Goal: Check status: Check status

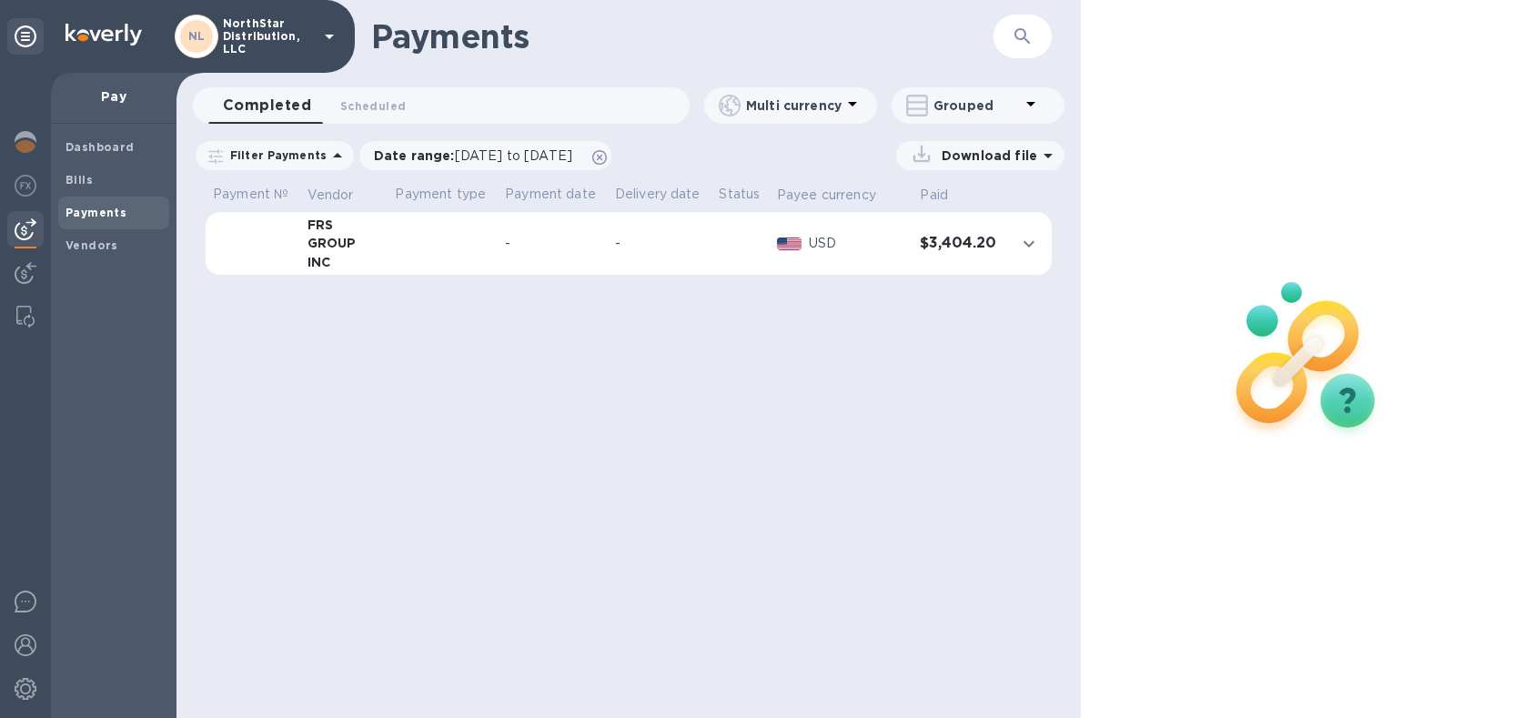
click at [30, 142] on img at bounding box center [26, 142] width 22 height 22
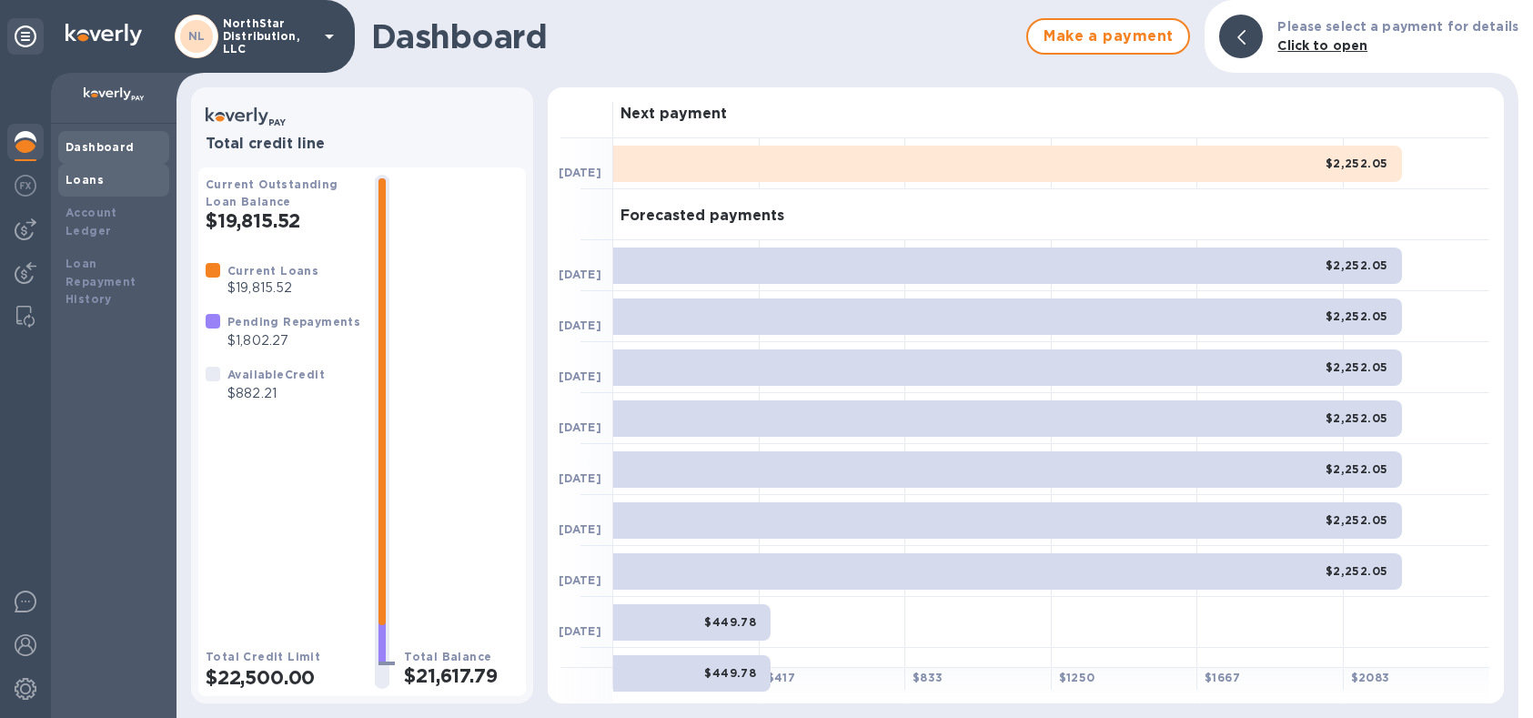
click at [89, 180] on b "Loans" at bounding box center [85, 180] width 38 height 14
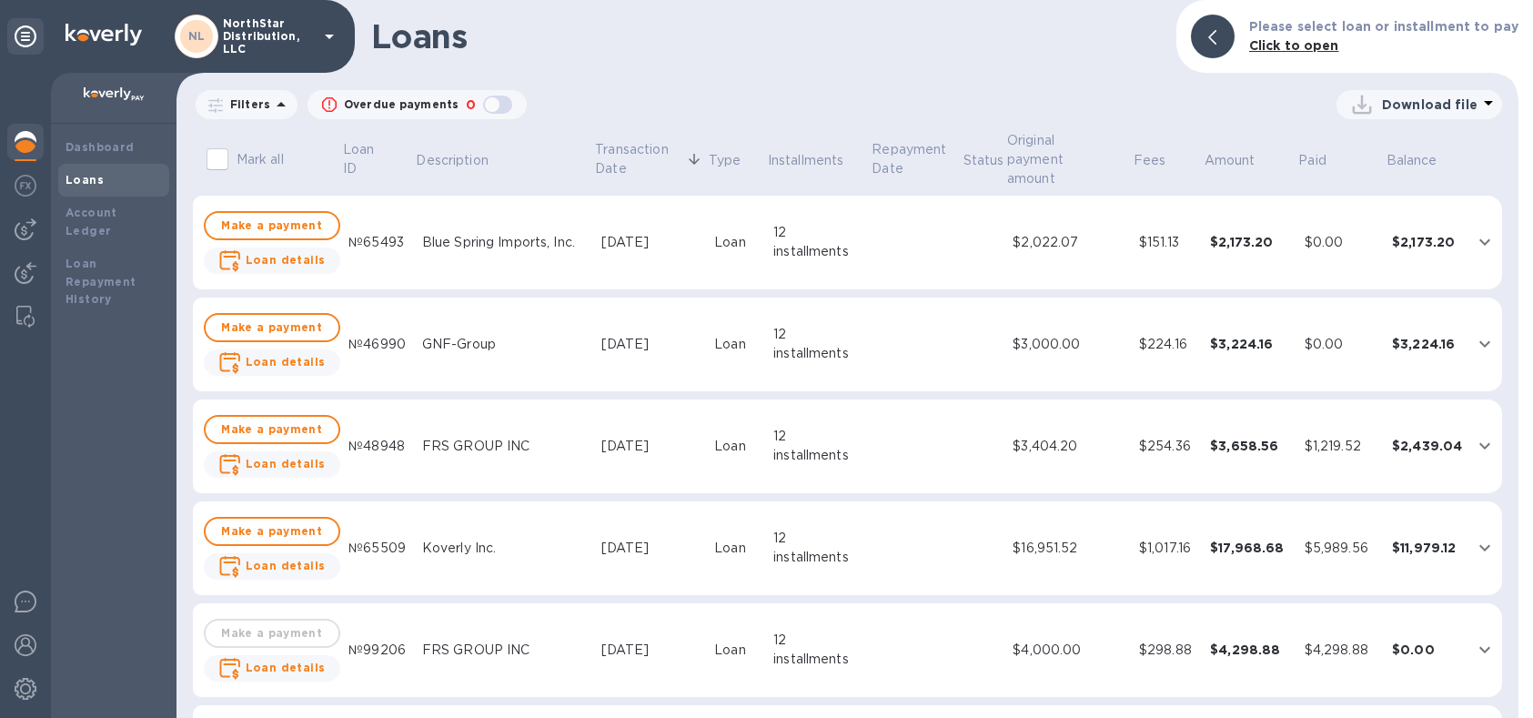
click at [275, 106] on icon at bounding box center [281, 105] width 22 height 22
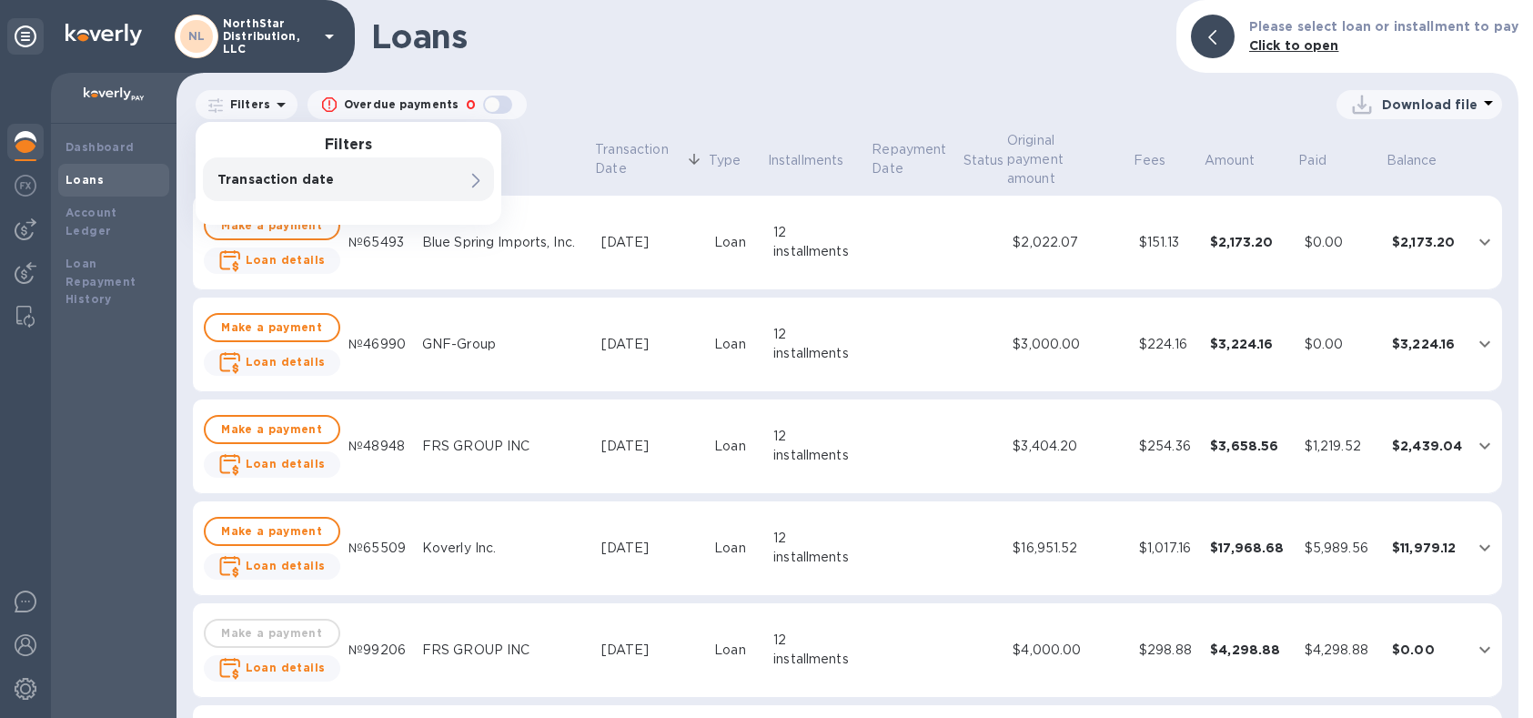
click at [758, 83] on div "Loans Please select loan or installment to pay Click to open Filters Filters Tr…" at bounding box center [848, 359] width 1342 height 718
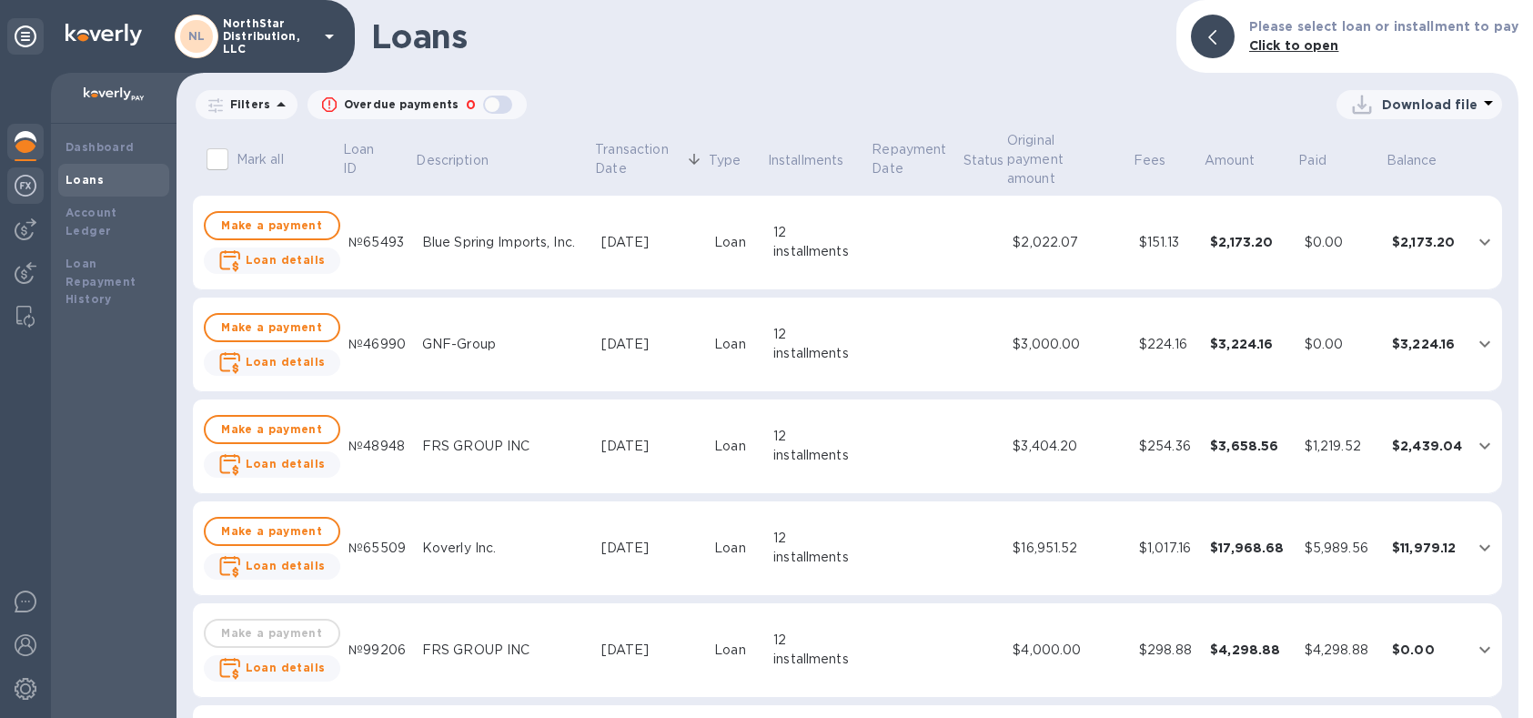
click at [26, 185] on img at bounding box center [26, 186] width 22 height 22
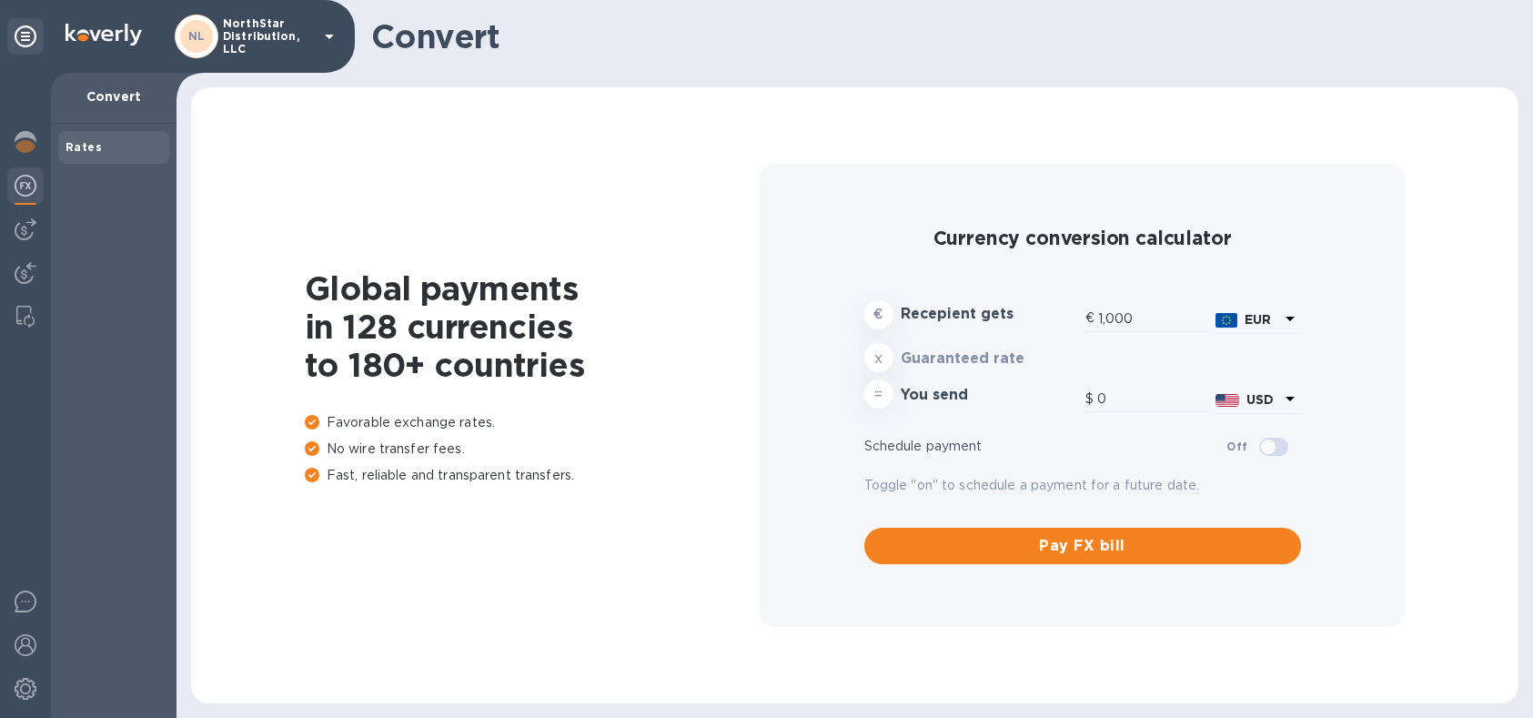
type input "1,170.94"
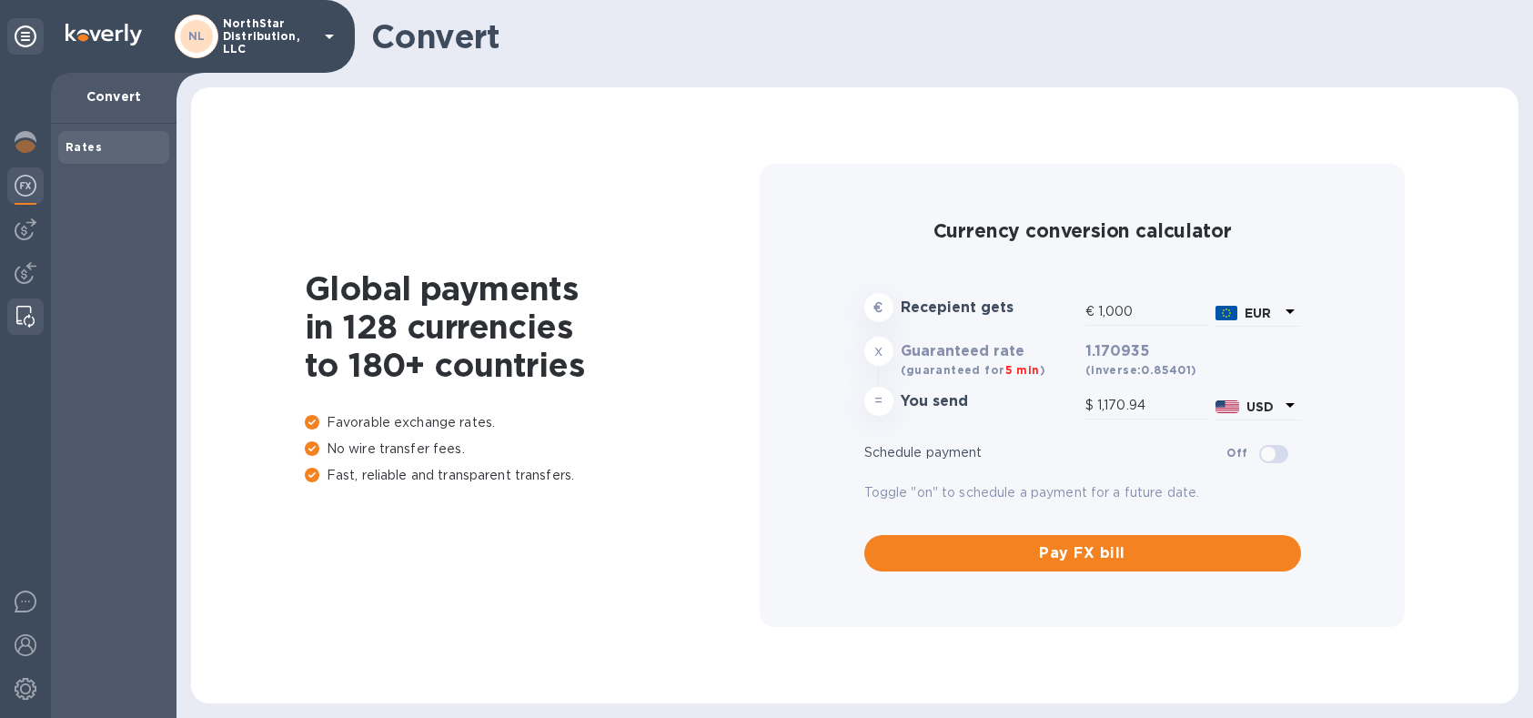
click at [25, 317] on img at bounding box center [25, 317] width 18 height 22
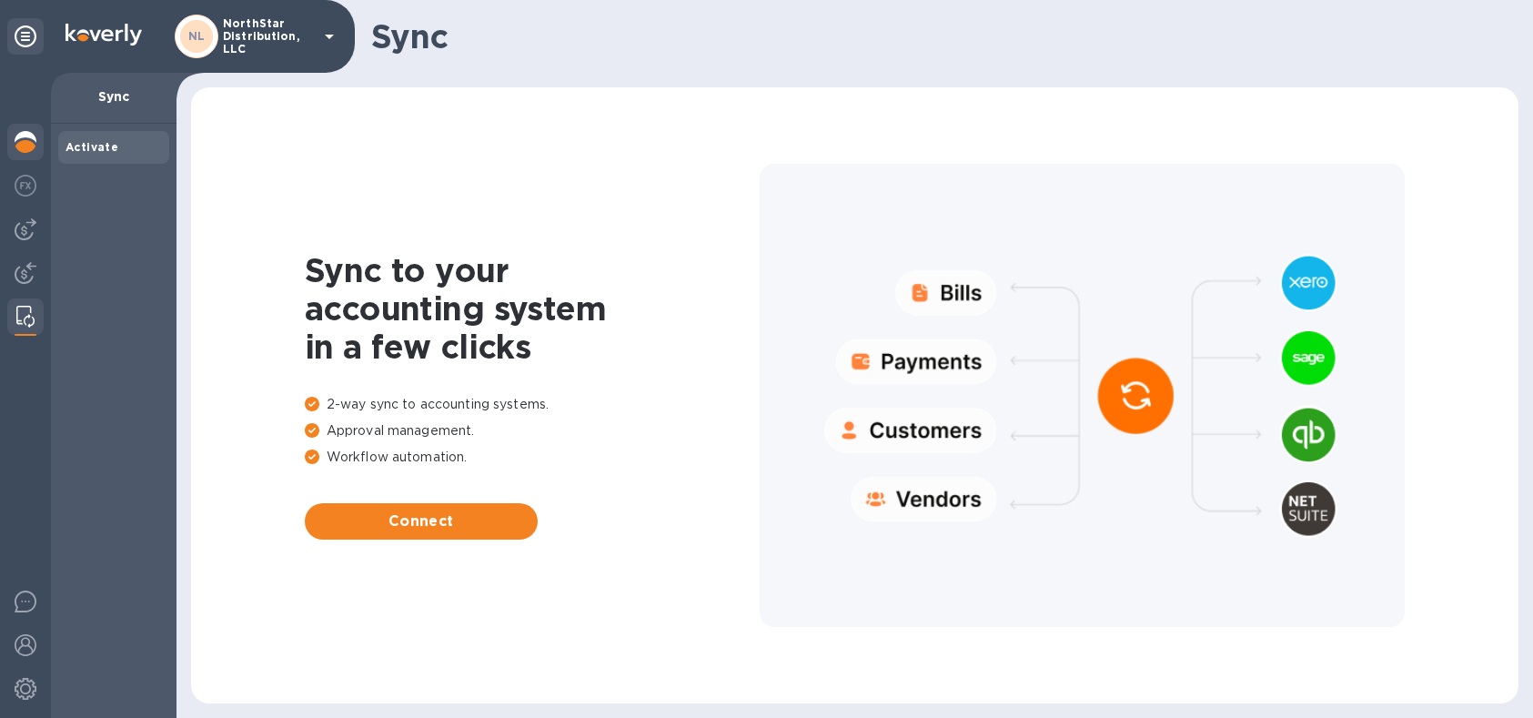
click at [24, 145] on img at bounding box center [26, 142] width 22 height 22
